Goal: Information Seeking & Learning: Compare options

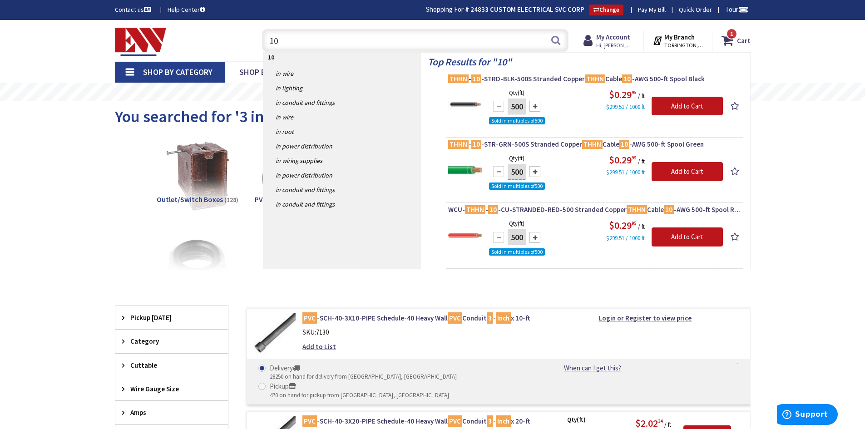
type input "1"
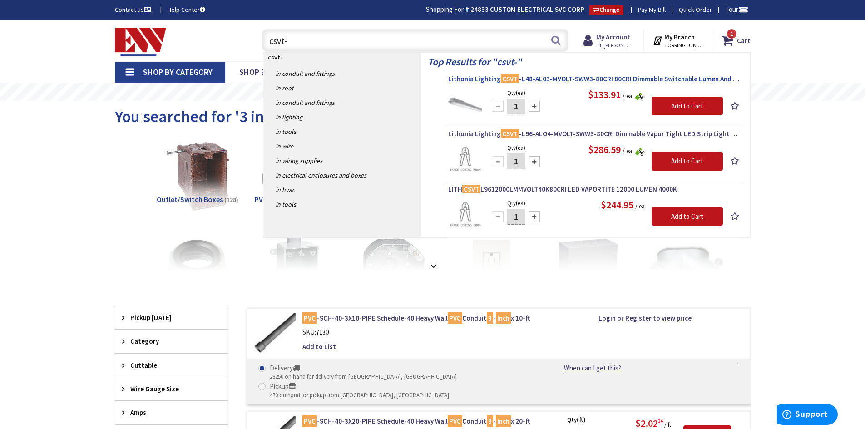
type input "csvt-"
click at [525, 76] on span "Lithonia Lighting CSVT -L48-AL03-MVOLT-SWW3-80CRI 80CRI Dimmable Switchable Lum…" at bounding box center [594, 78] width 293 height 9
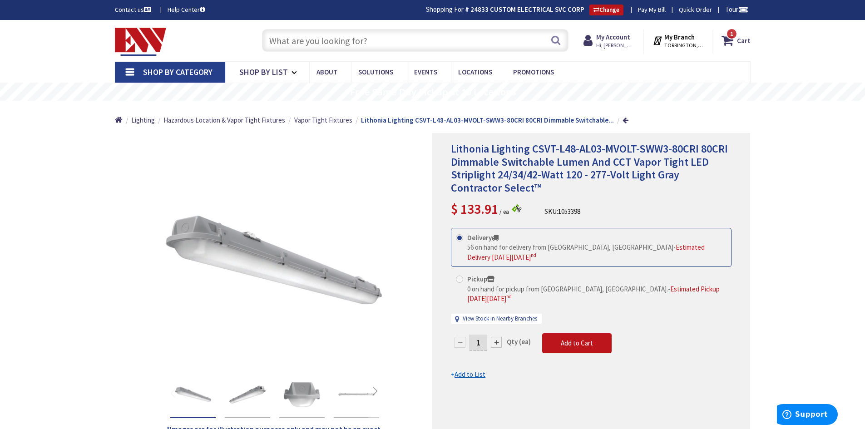
click at [305, 42] on input "text" at bounding box center [415, 40] width 307 height 23
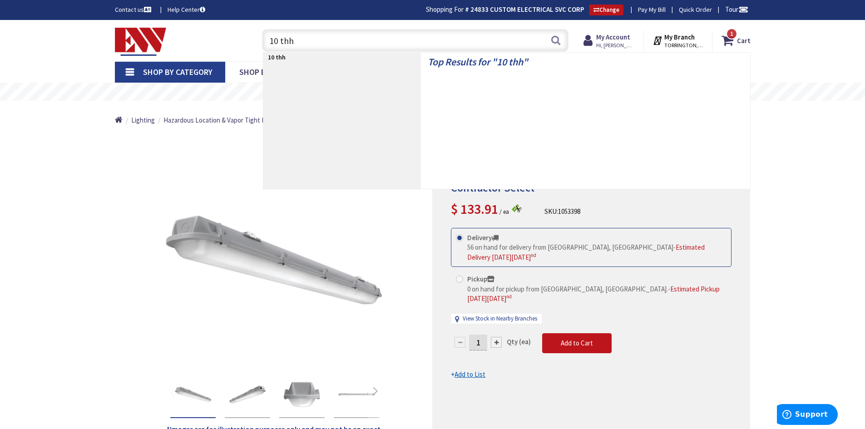
type input "10 thhn"
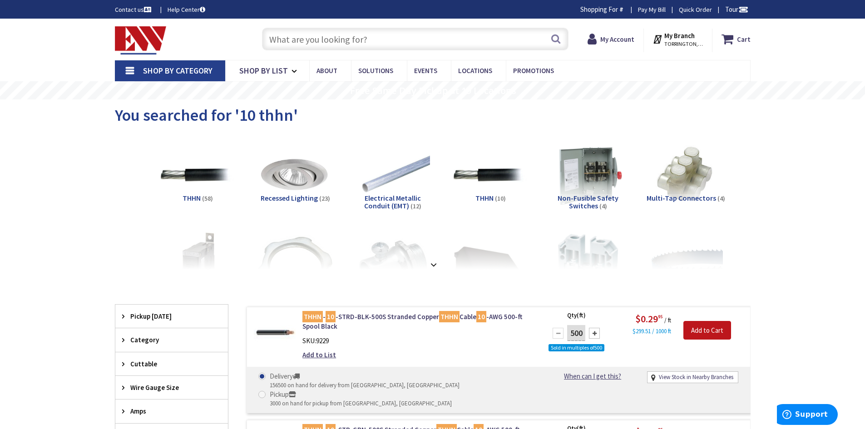
click at [343, 37] on input "text" at bounding box center [415, 39] width 307 height 23
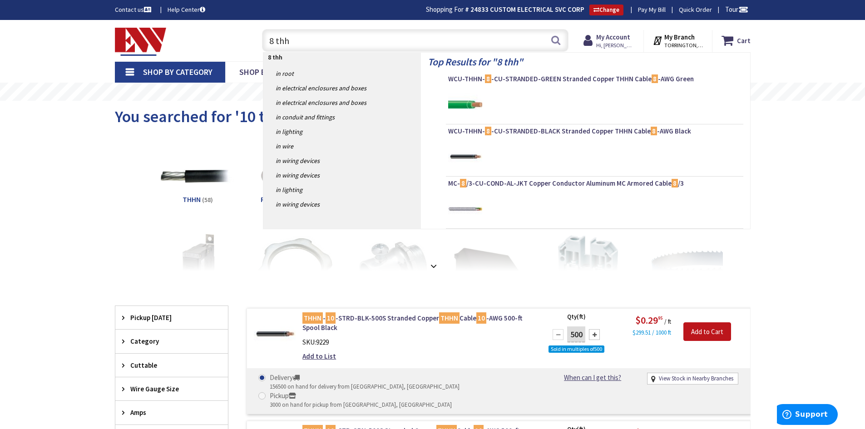
type input "8 thhn"
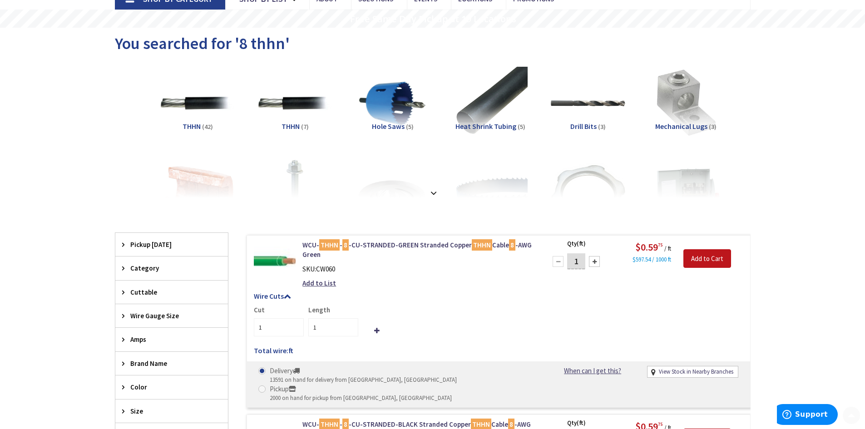
scroll to position [91, 0]
